Goal: Task Accomplishment & Management: Manage account settings

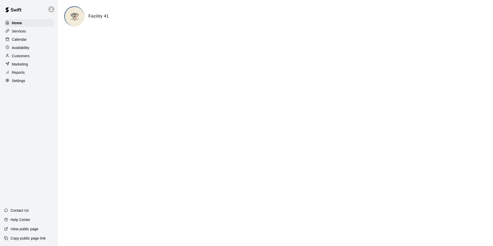
click at [51, 12] on div at bounding box center [52, 9] width 11 height 10
click at [60, 45] on ul "Madelynn Coles mfcoles216@gmail.com Settings Sign out" at bounding box center [79, 29] width 64 height 31
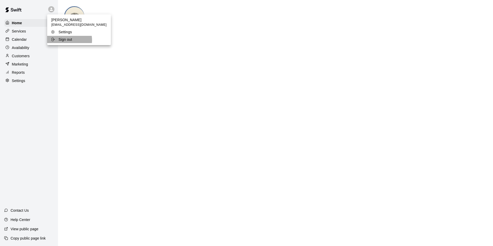
click at [66, 40] on p "Sign out" at bounding box center [65, 39] width 14 height 5
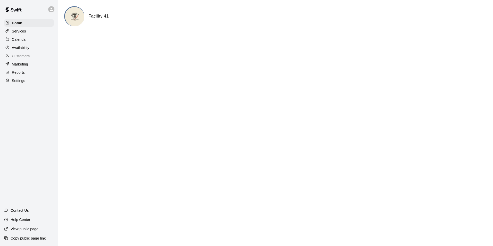
click at [49, 7] on div at bounding box center [51, 9] width 6 height 6
click at [22, 38] on div at bounding box center [246, 123] width 493 height 246
click at [22, 38] on p "Calendar" at bounding box center [19, 39] width 15 height 5
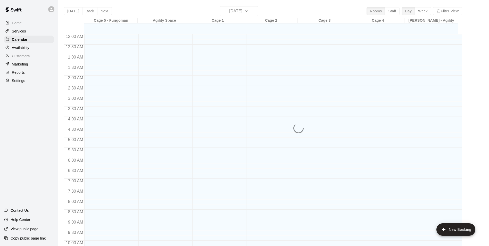
scroll to position [245, 0]
